Goal: Information Seeking & Learning: Learn about a topic

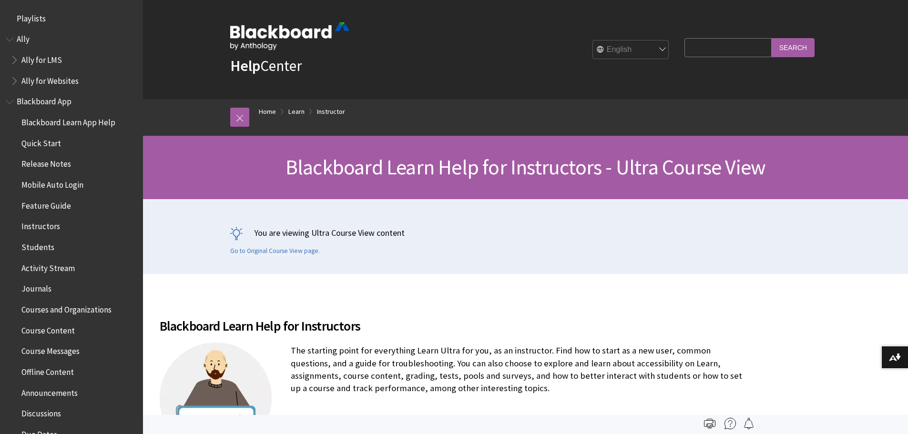
scroll to position [1153, 0]
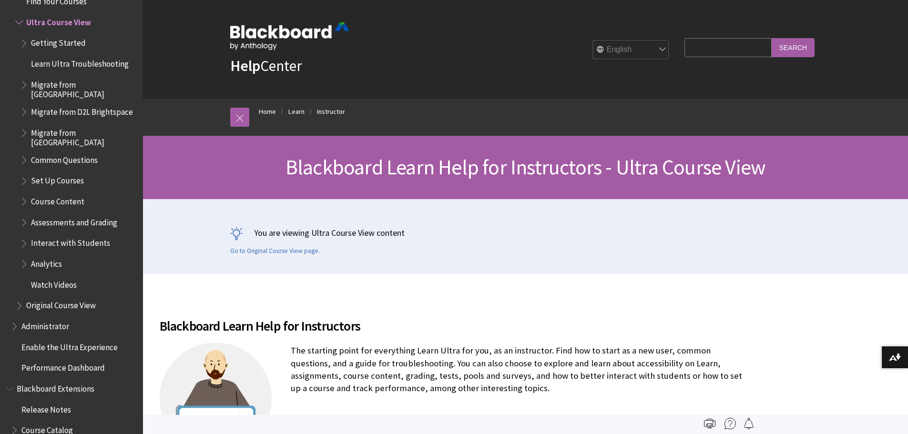
click at [689, 49] on input "Search Query" at bounding box center [727, 47] width 87 height 19
type input "attendance"
click at [771, 38] on input "Search" at bounding box center [792, 47] width 43 height 19
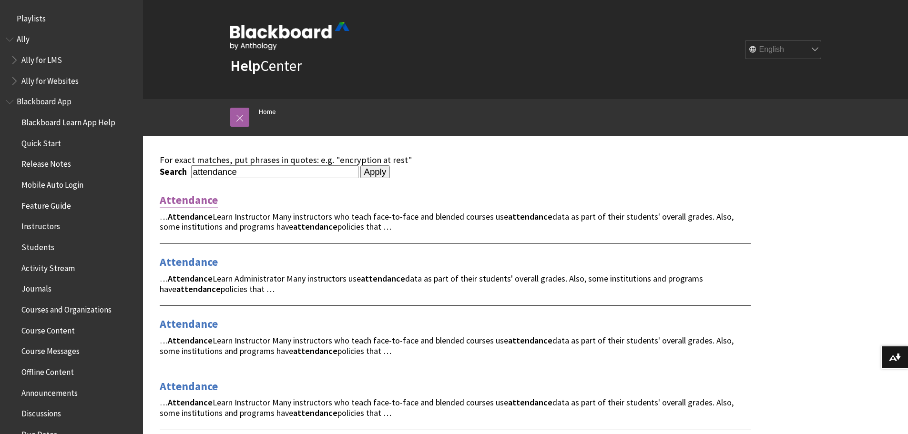
click at [200, 200] on link "Attendance" at bounding box center [189, 199] width 58 height 15
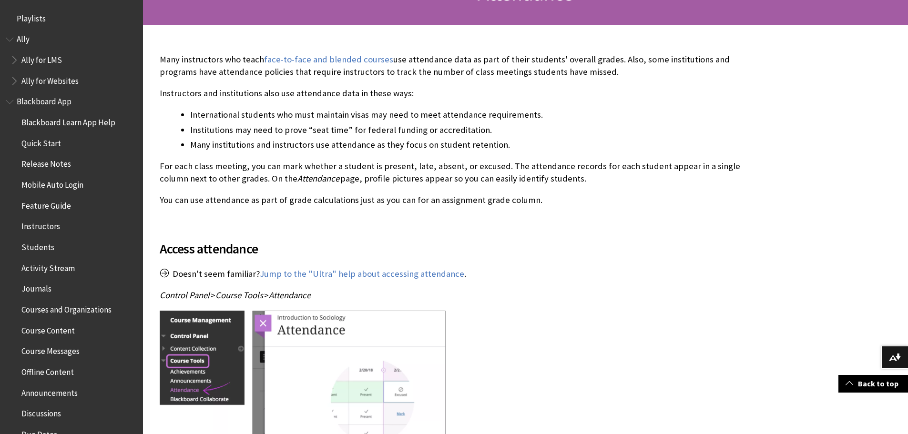
scroll to position [191, 0]
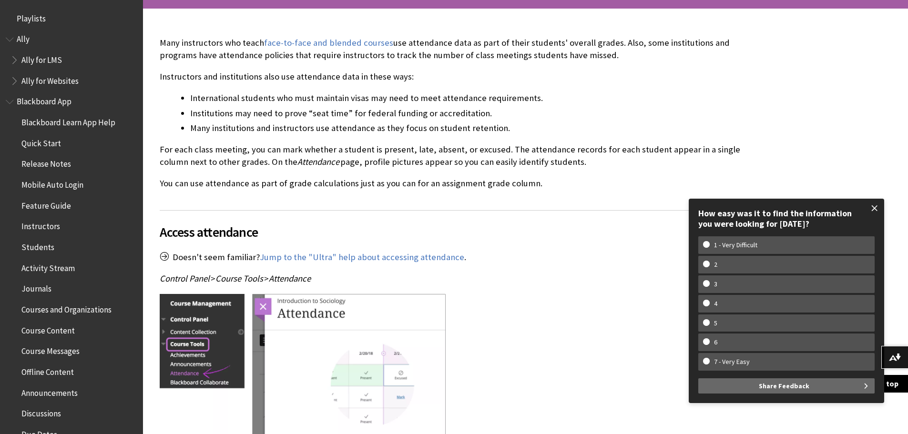
click at [874, 208] on span at bounding box center [874, 208] width 20 height 20
